Goal: Complete application form

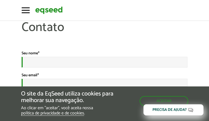
type input "********"
type input "**********"
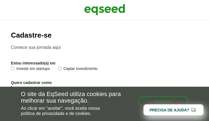
select select "***"
